Goal: Find specific page/section: Find specific page/section

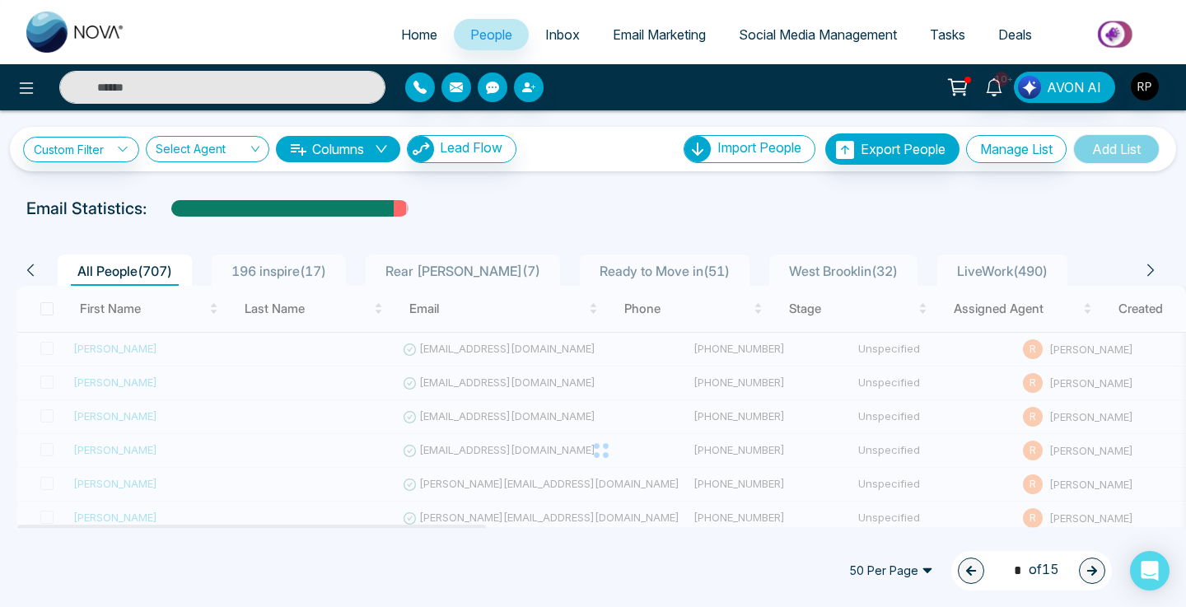
click at [196, 82] on input "text" at bounding box center [222, 87] width 326 height 33
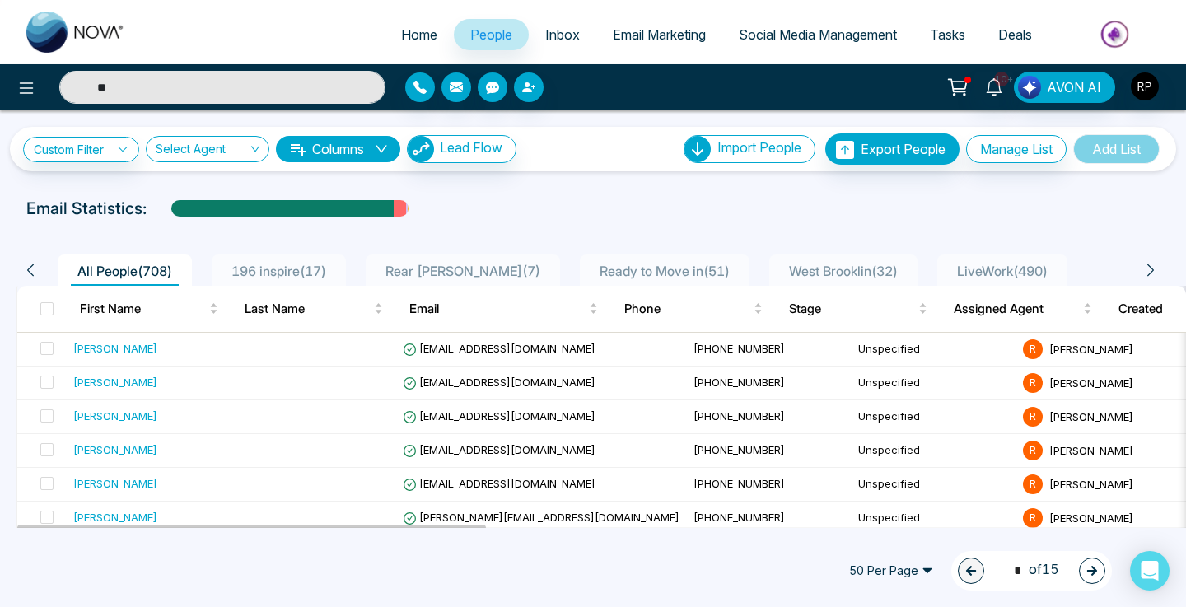
type input "*"
type input "**********"
click at [1033, 266] on span "LiveWork ( 490 )" at bounding box center [1003, 271] width 104 height 16
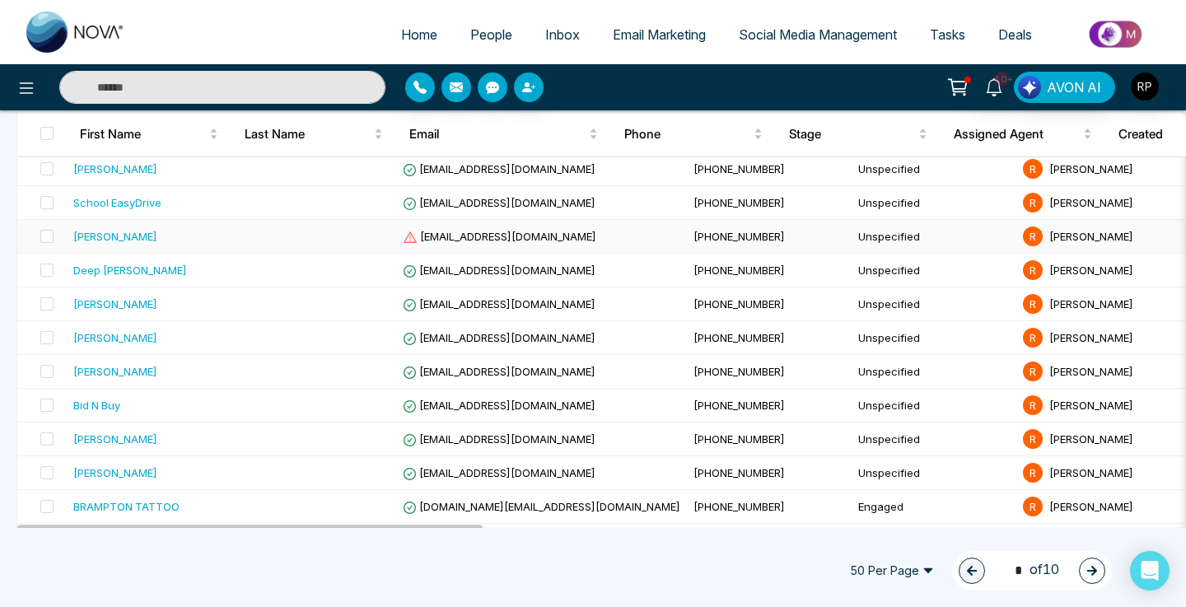
scroll to position [785, 0]
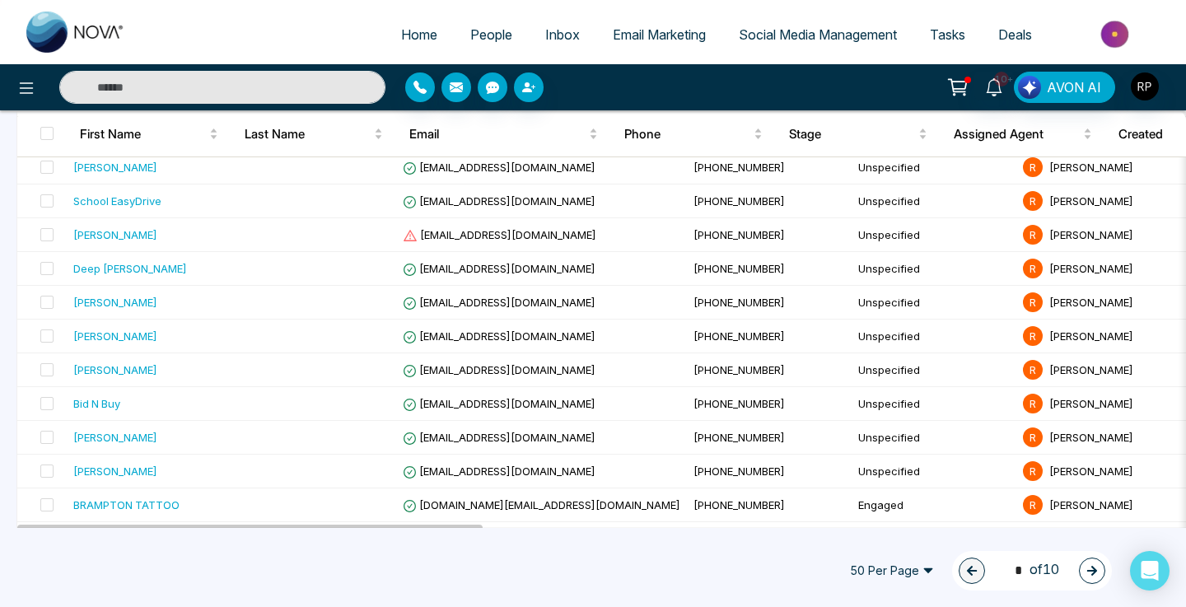
click at [232, 92] on input "text" at bounding box center [222, 87] width 326 height 33
type input "*"
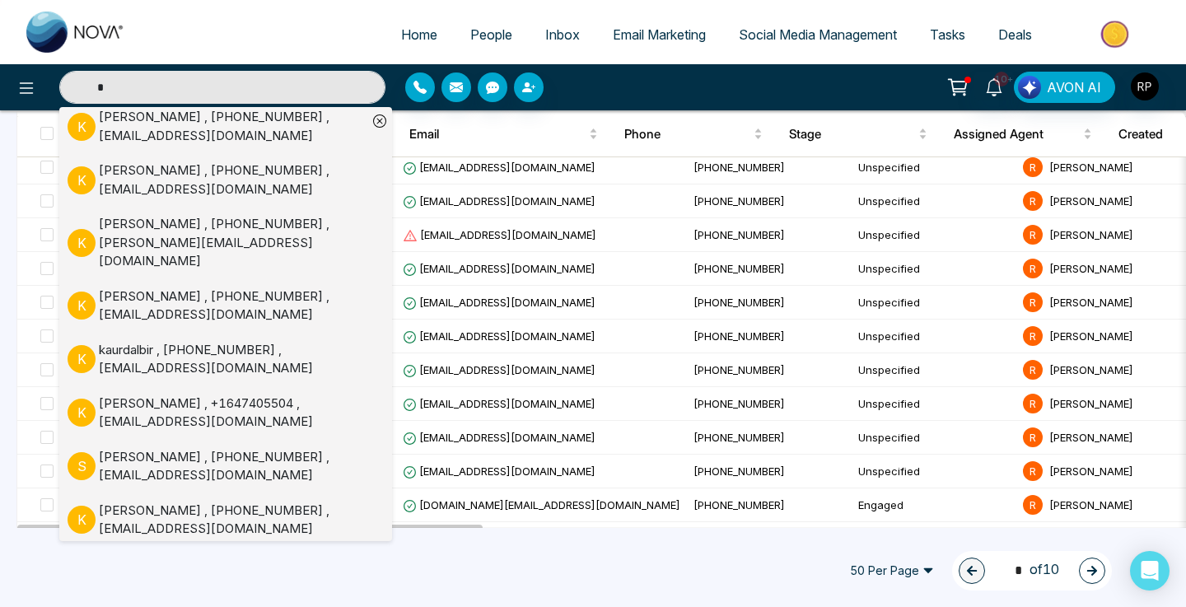
scroll to position [0, 0]
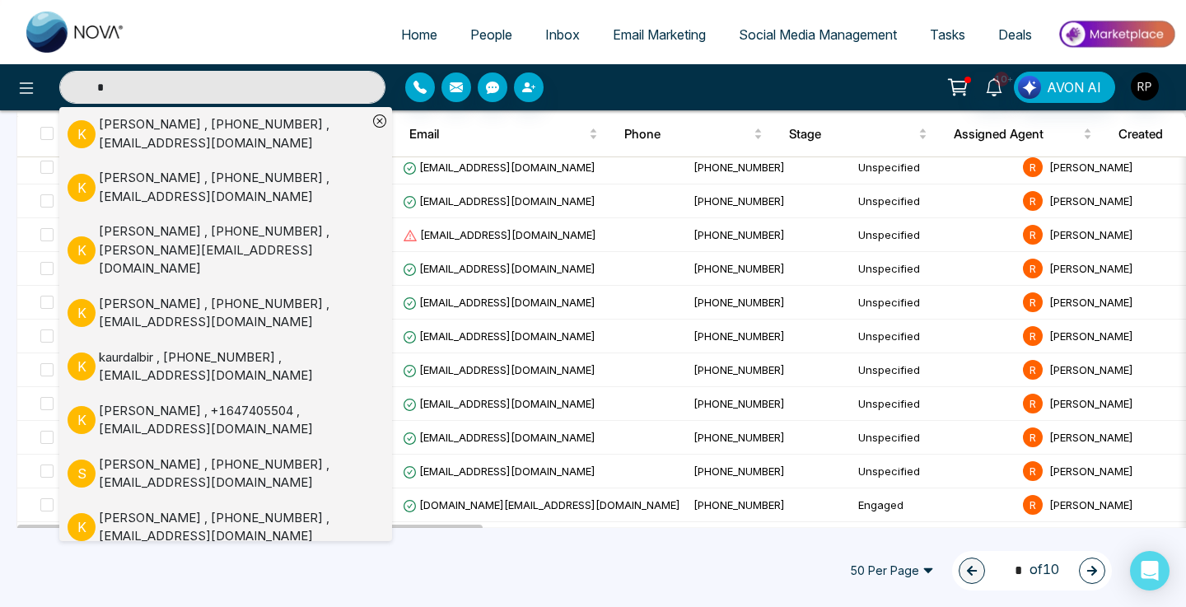
click at [279, 101] on input "*" at bounding box center [222, 87] width 326 height 33
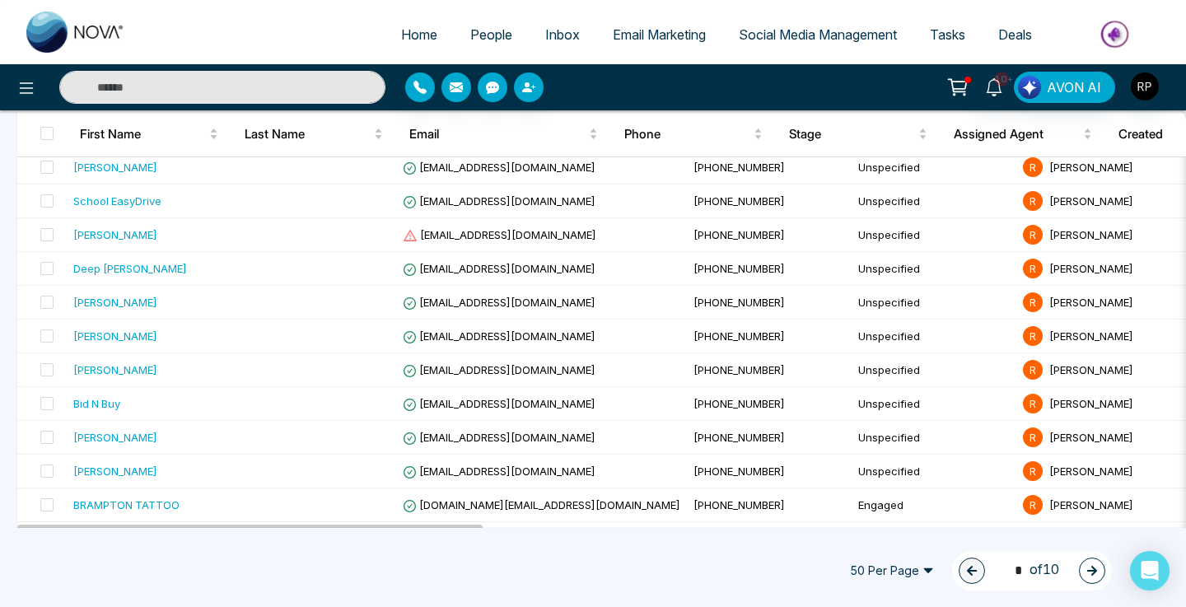
type input "*"
click at [204, 93] on input "*" at bounding box center [222, 87] width 326 height 33
type input "*"
click at [244, 100] on input "*" at bounding box center [222, 87] width 326 height 33
type input "*"
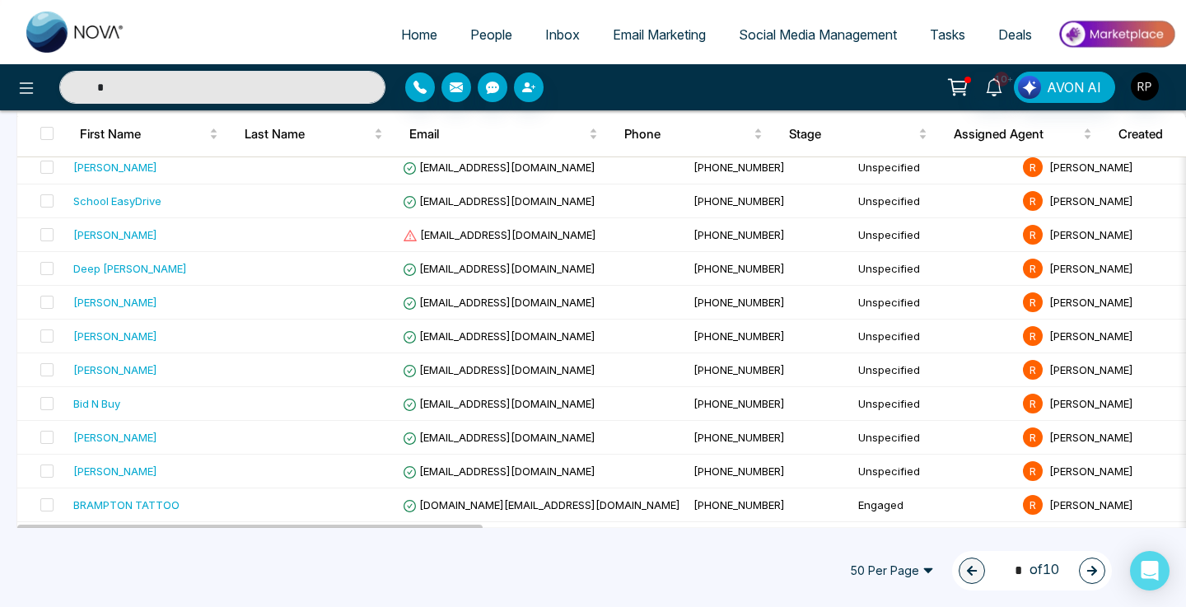
click at [320, 49] on ul "Home People Inbox Email Marketing Social Media Management Tasks Deals" at bounding box center [659, 35] width 1035 height 45
type input "*"
click at [255, 98] on input "*" at bounding box center [222, 87] width 326 height 33
type input "*"
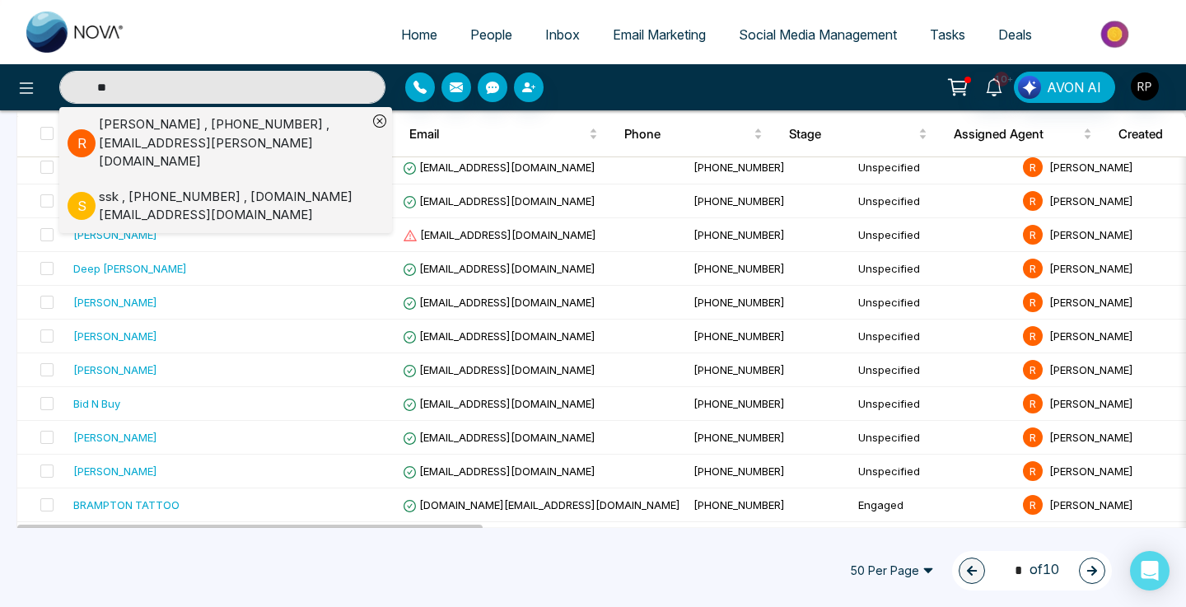
type input "**"
click at [112, 188] on div "ssk , [PHONE_NUMBER] , [DOMAIN_NAME][EMAIL_ADDRESS][DOMAIN_NAME]" at bounding box center [233, 206] width 269 height 37
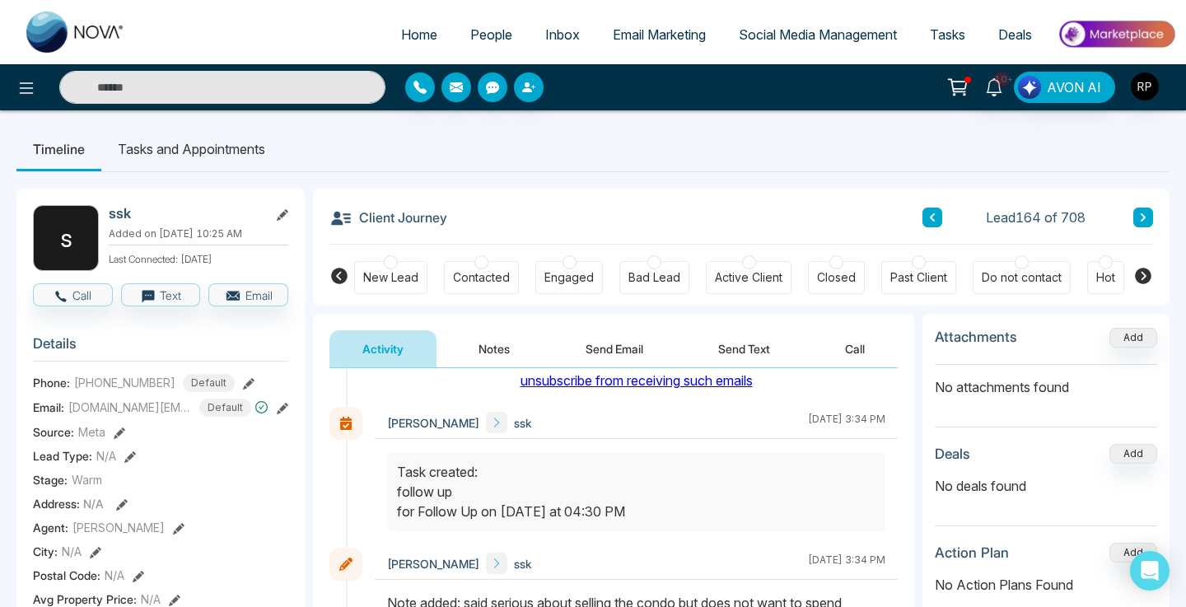
scroll to position [866, 0]
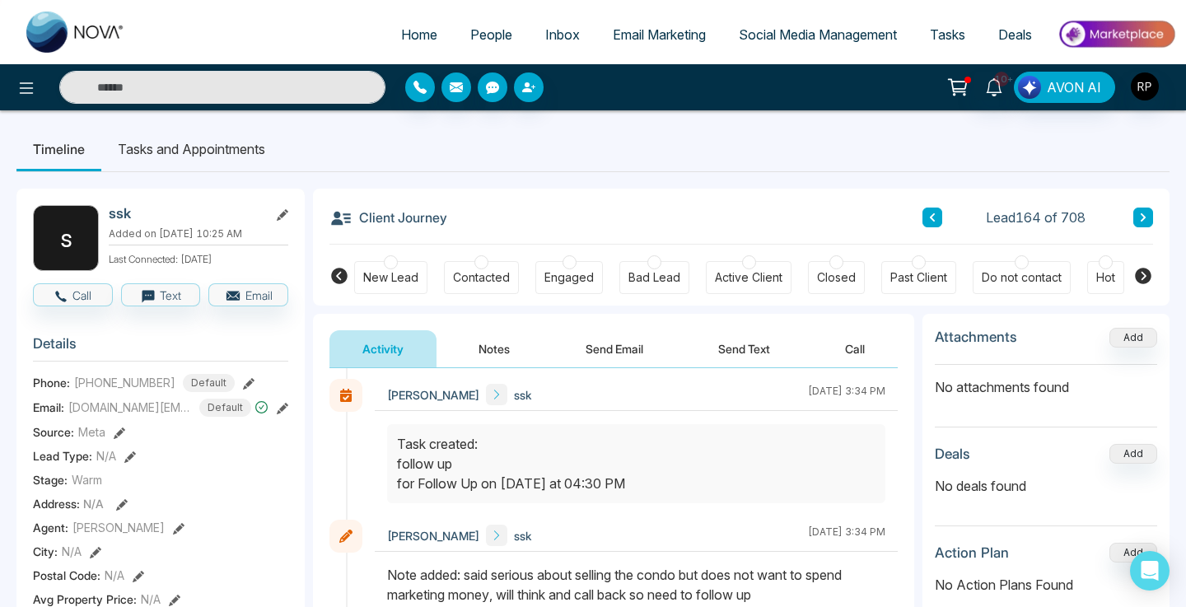
click at [479, 353] on button "Notes" at bounding box center [494, 348] width 97 height 37
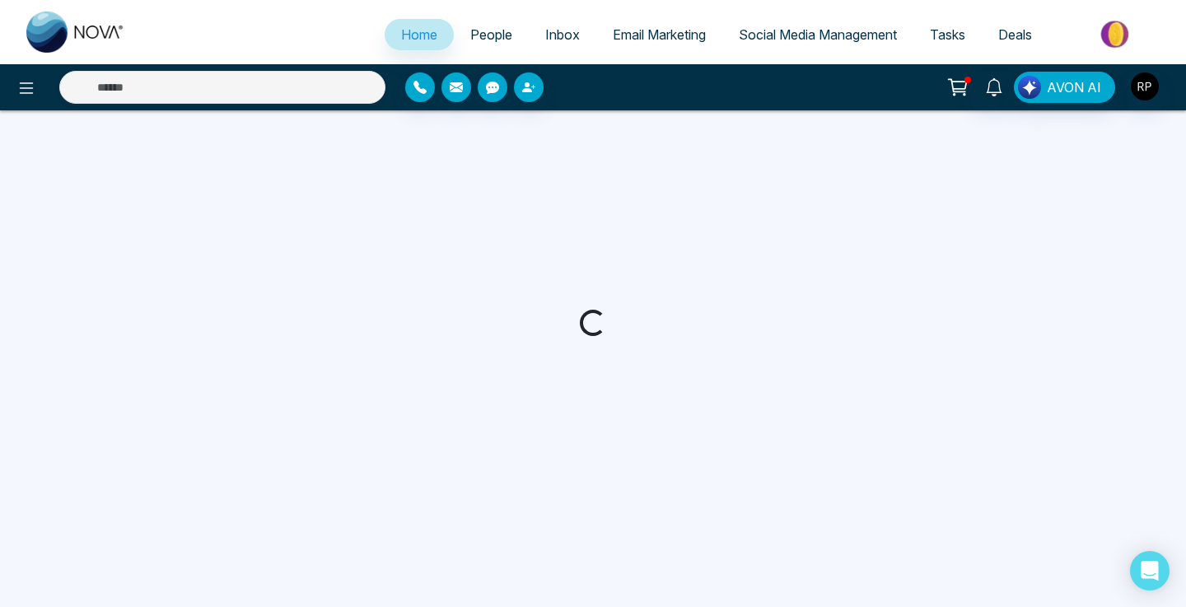
select select "*"
